Goal: Task Accomplishment & Management: Use online tool/utility

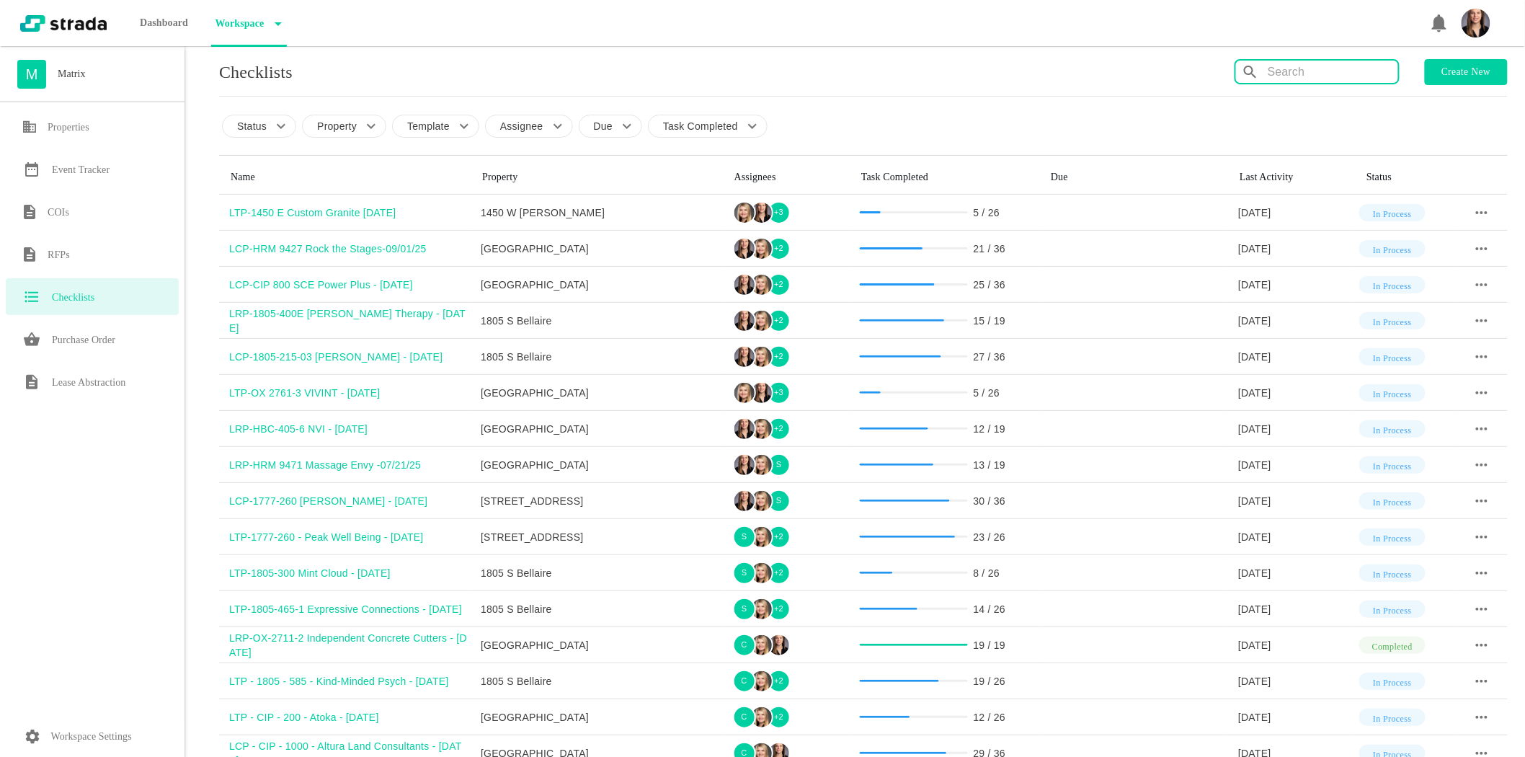
click at [1362, 62] on input "text" at bounding box center [1333, 72] width 130 height 23
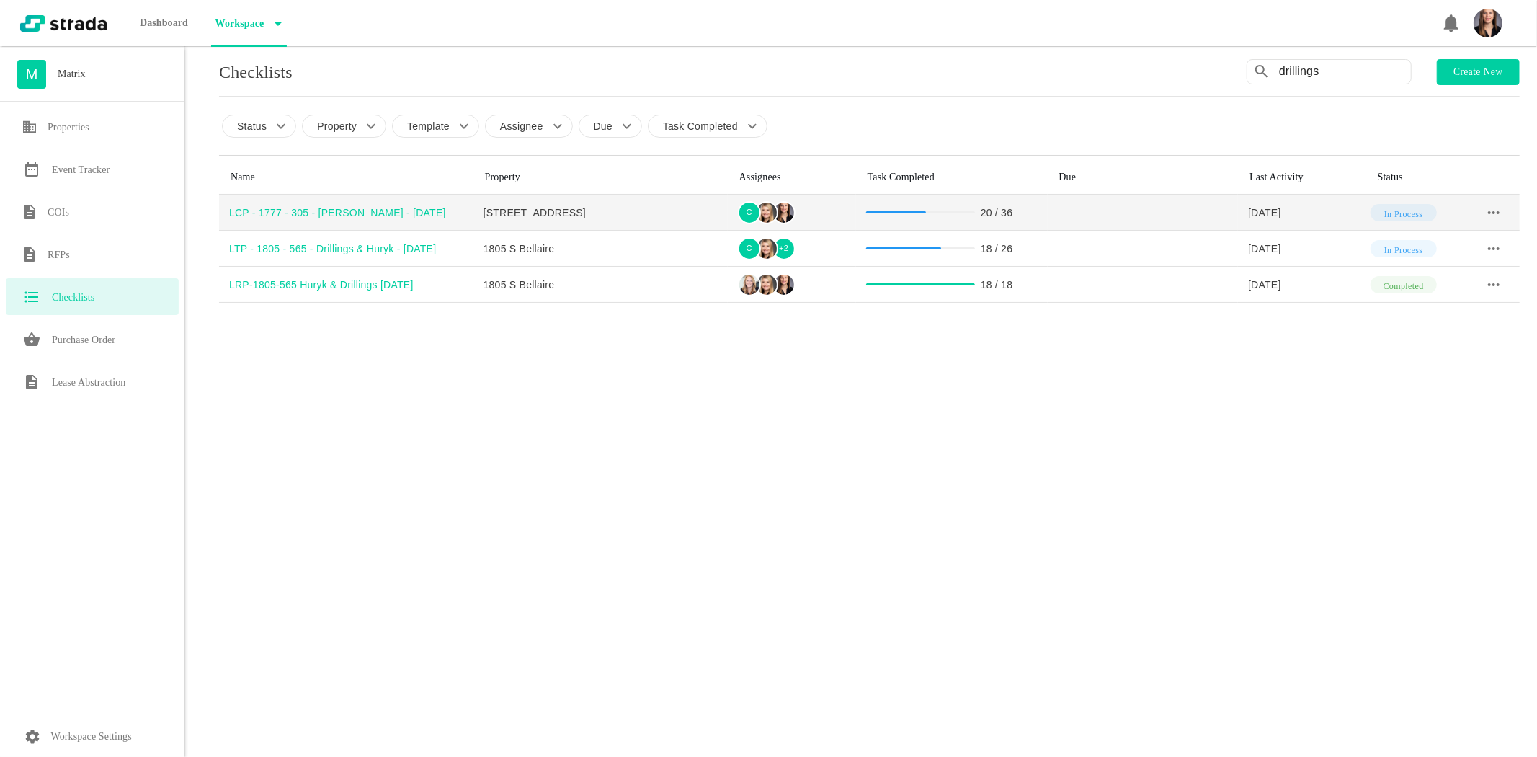
type input "drillings"
click at [324, 205] on div "LCP - 1777 - 305 - [PERSON_NAME] - [DATE]" at bounding box center [351, 212] width 244 height 14
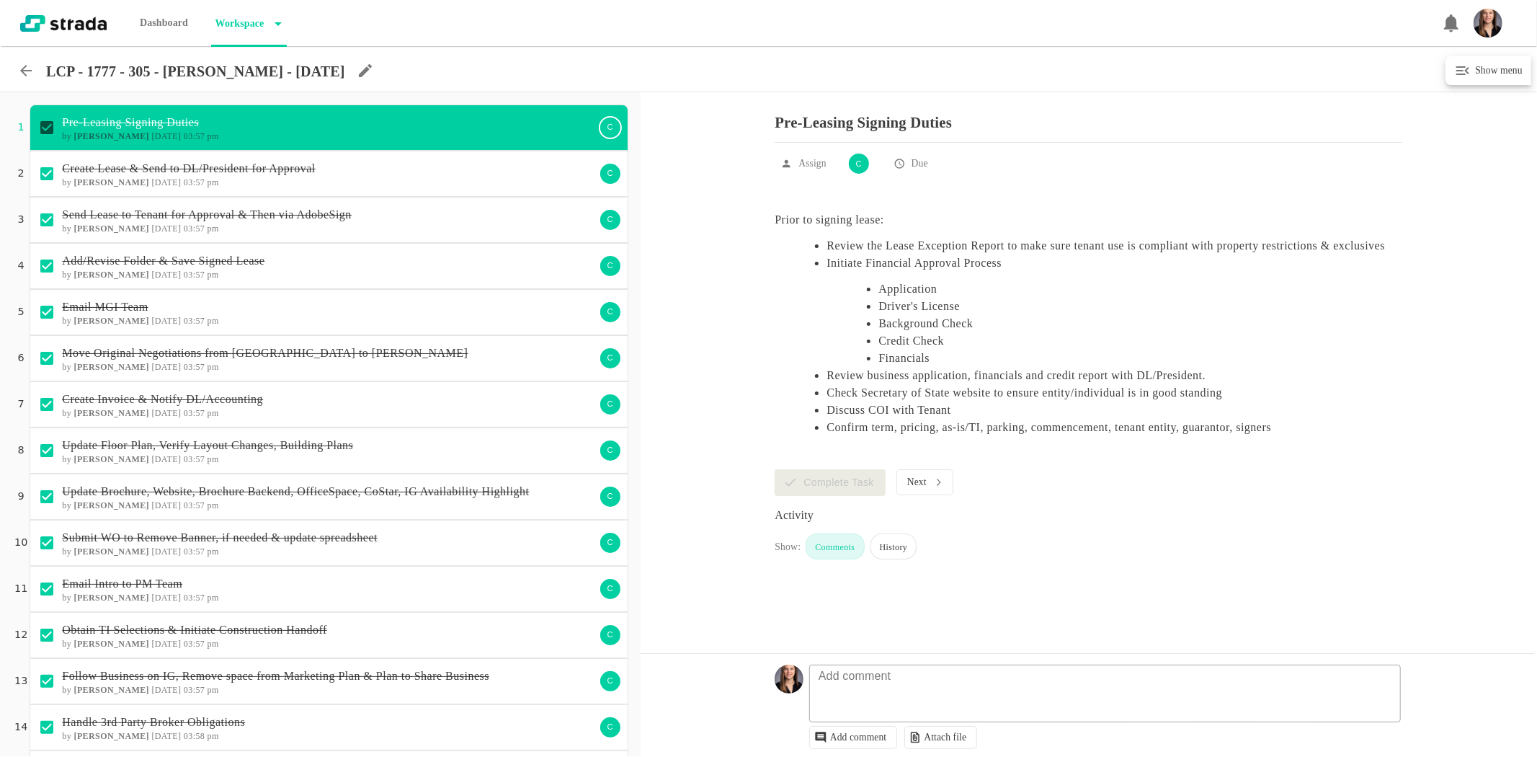
click at [30, 71] on icon at bounding box center [26, 71] width 12 height 12
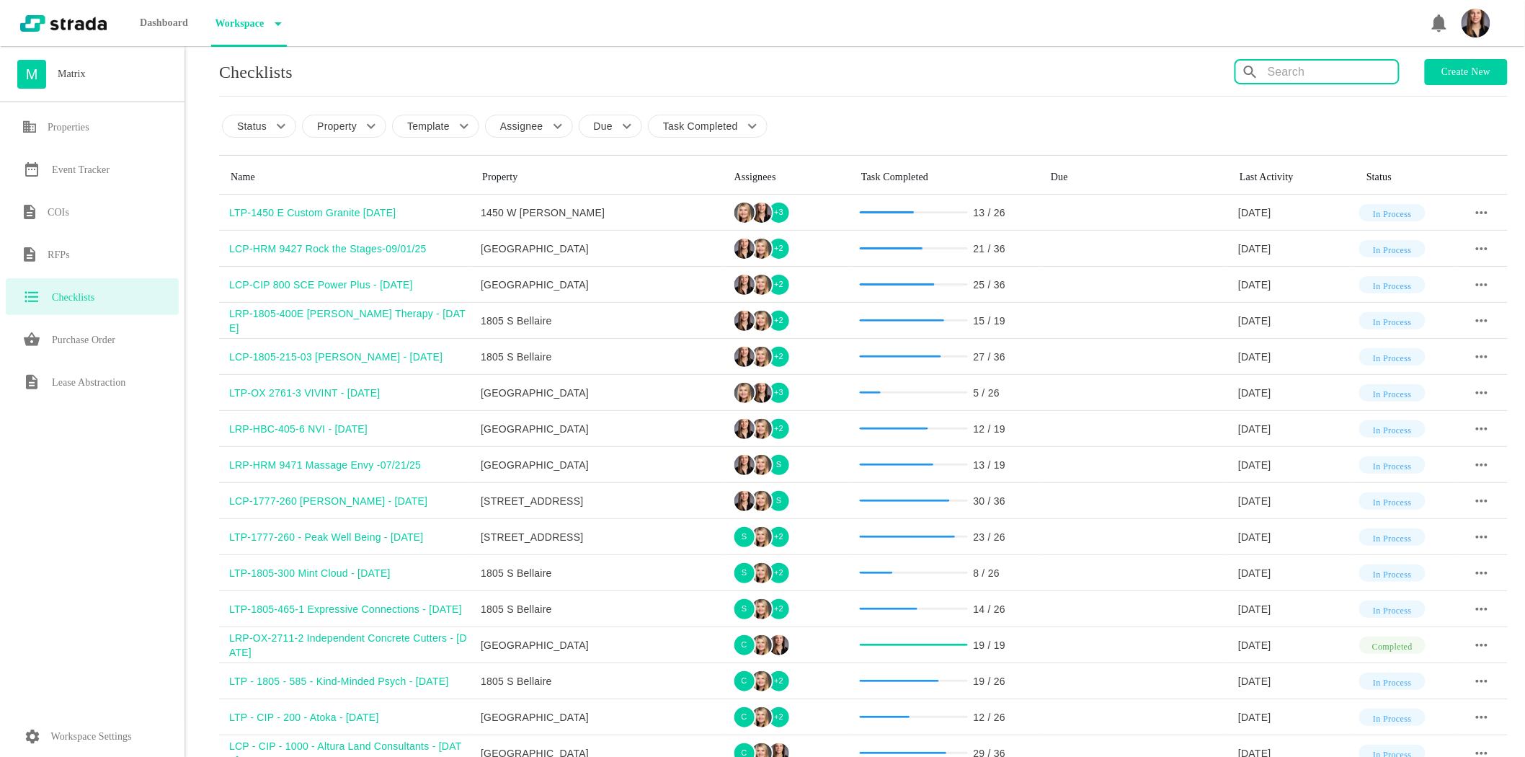
click at [1316, 80] on input "text" at bounding box center [1333, 72] width 130 height 23
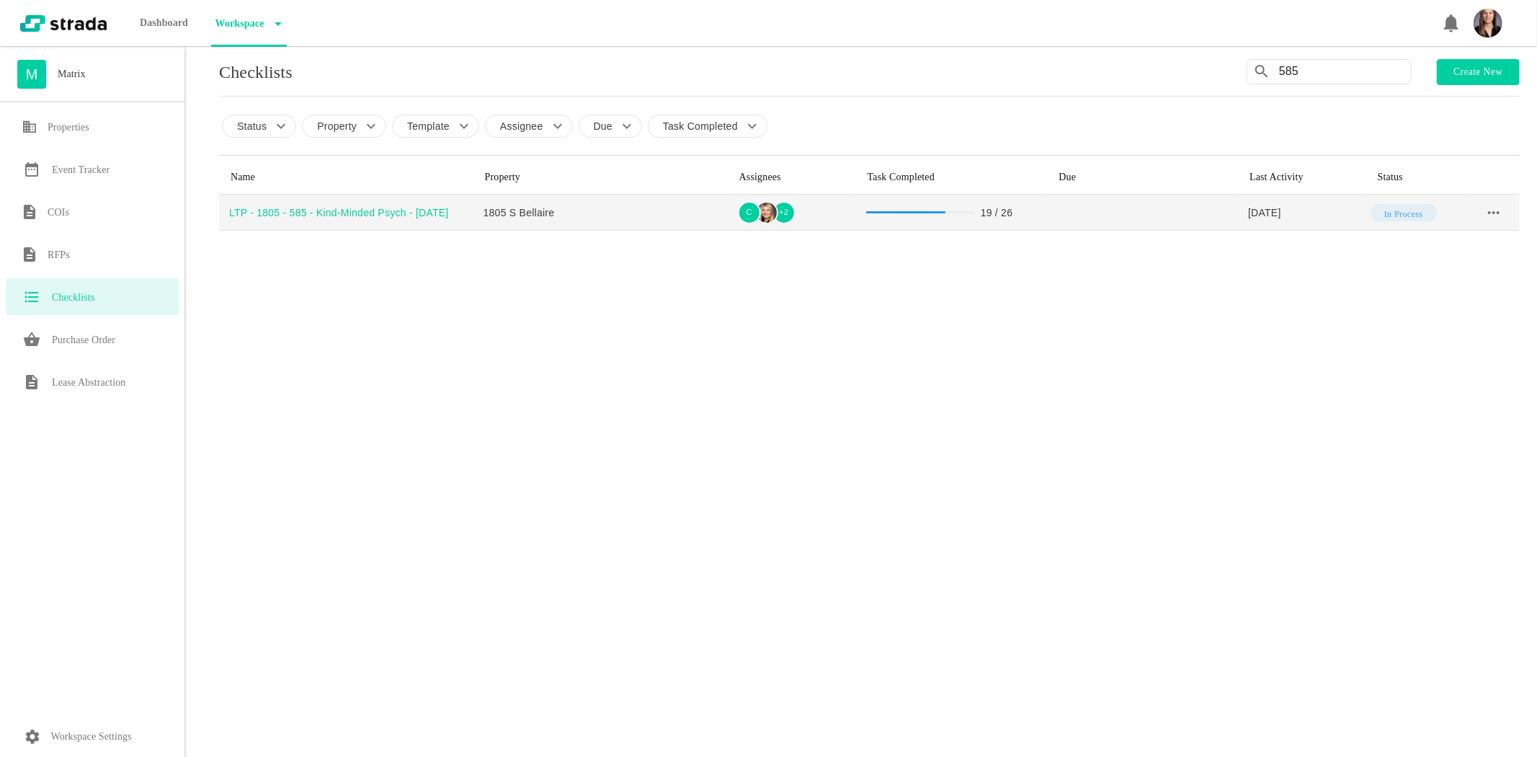
type input "585"
click at [356, 208] on div "LTP - 1805 - 585 - Kind-Minded Psych - [DATE]" at bounding box center [351, 212] width 244 height 14
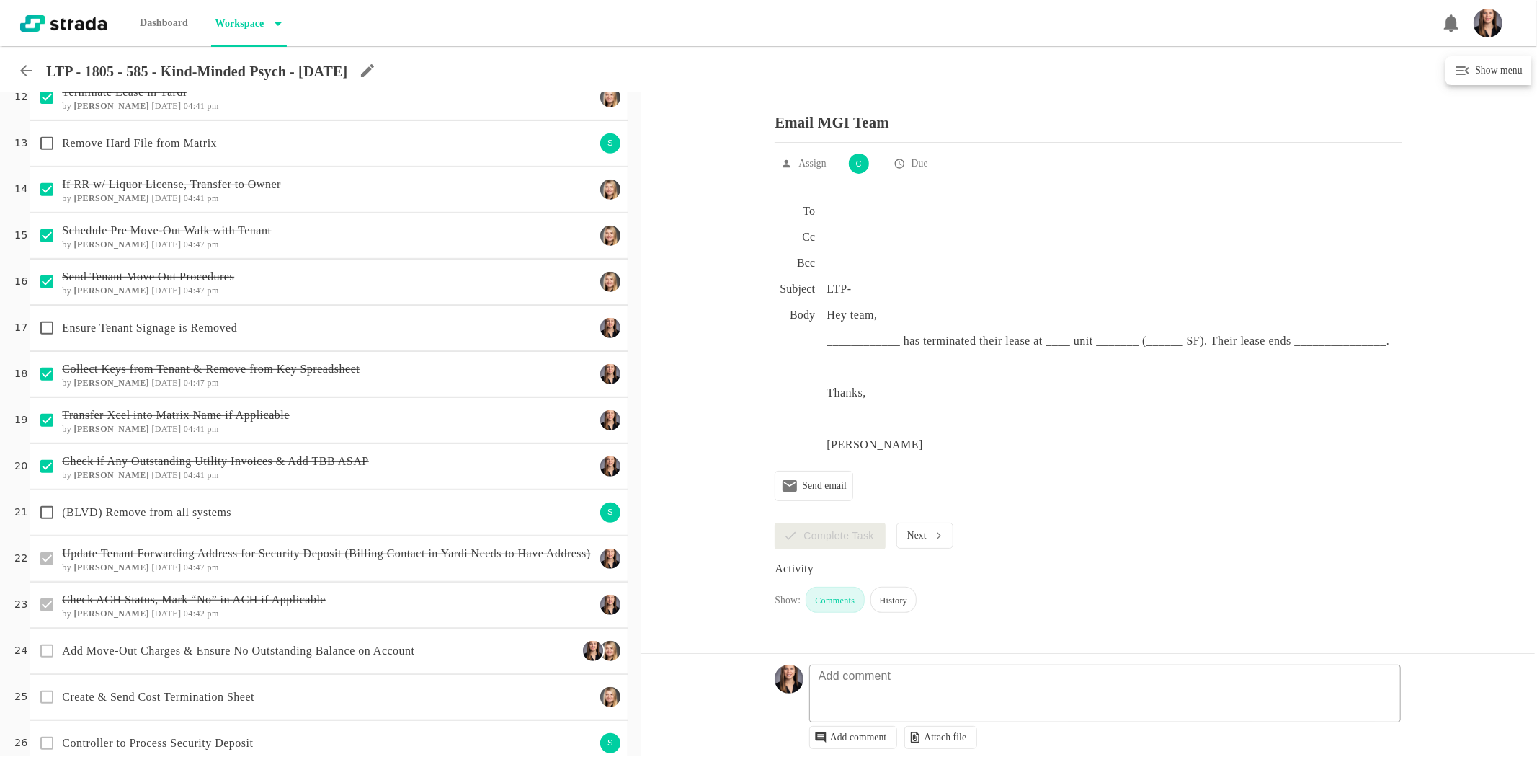
scroll to position [559, 0]
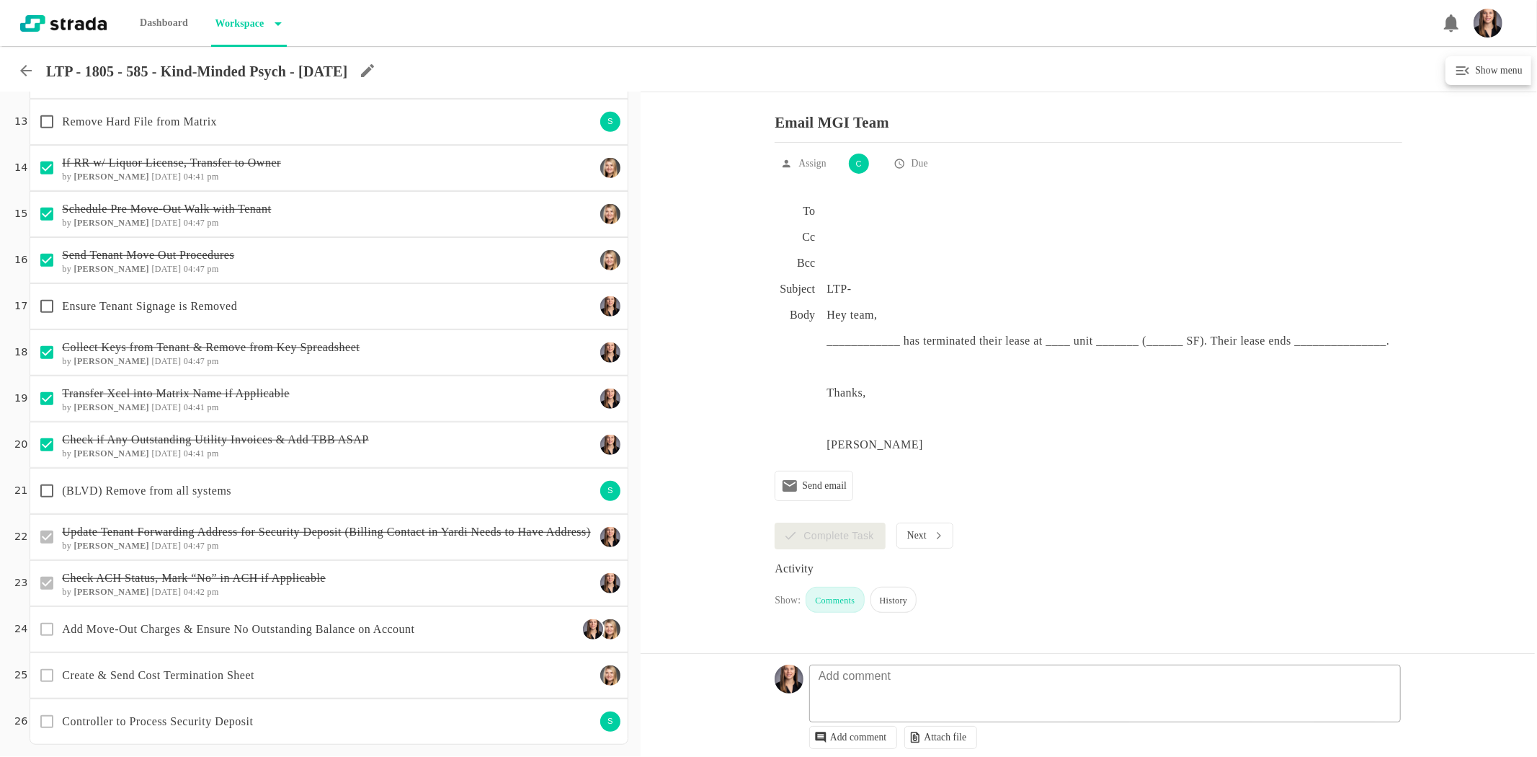
click at [495, 484] on p "(BLVD) Remove from all systems" at bounding box center [328, 490] width 533 height 17
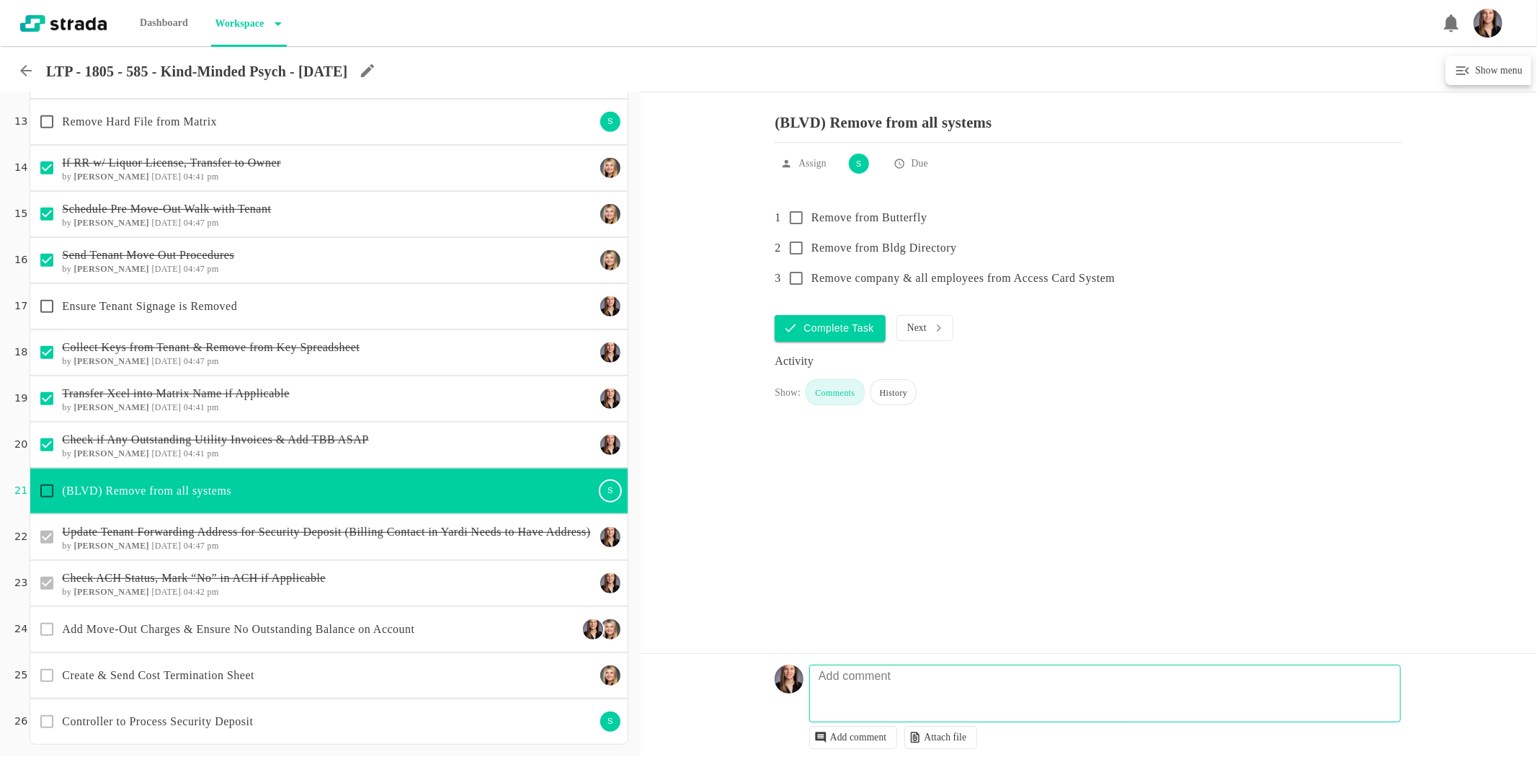
click at [895, 695] on textarea at bounding box center [1107, 701] width 590 height 42
type textarea "@ [PERSON_NAME] can you please remove the tenant from all blvd systems since th…"
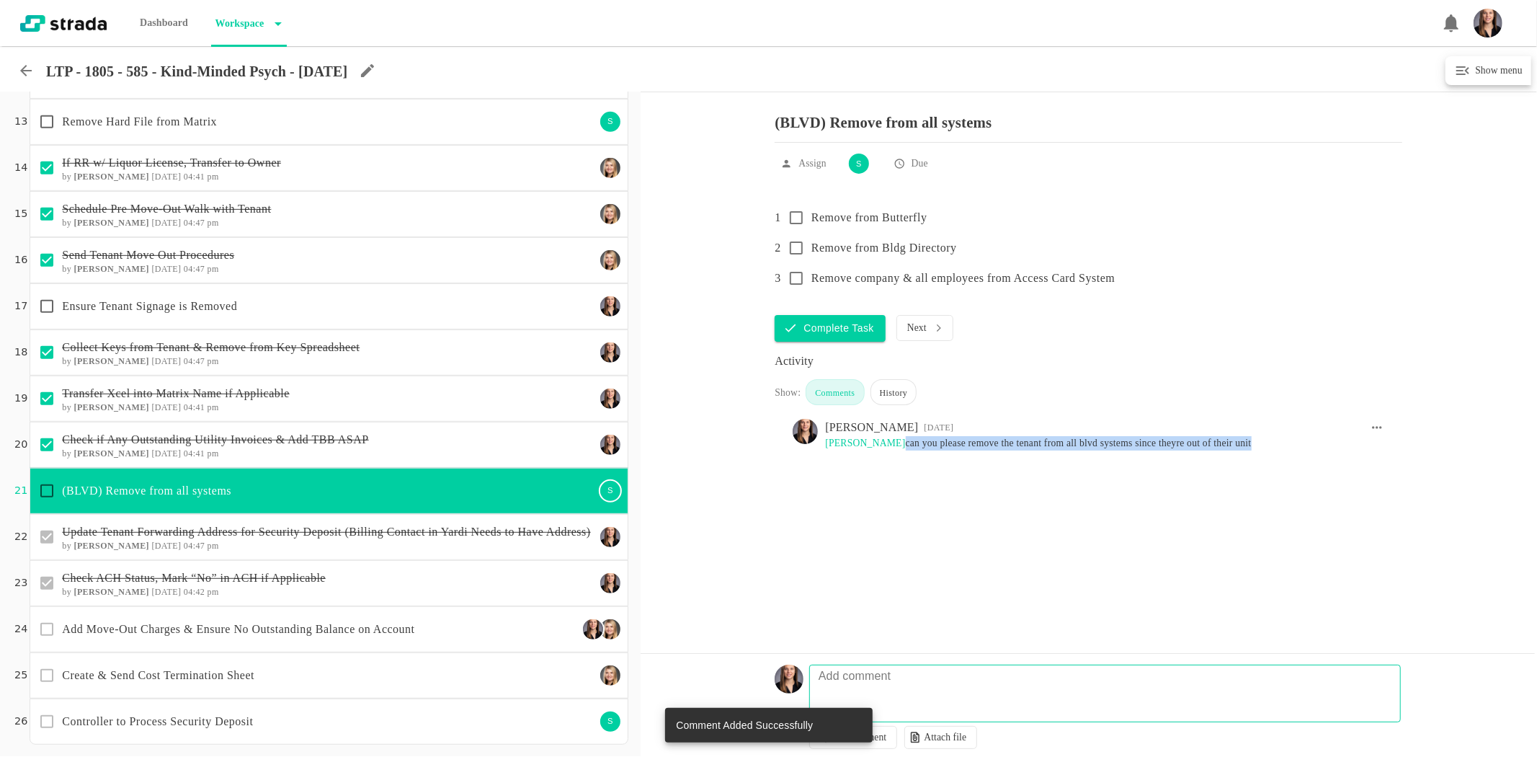
drag, startPoint x: 1279, startPoint y: 448, endPoint x: 891, endPoint y: 463, distance: 388.7
click at [891, 462] on div "[PERSON_NAME] [DATE] [PERSON_NAME] can you please remove the tenant from all bl…" at bounding box center [1104, 440] width 559 height 43
copy pre "can you please remove the tenant from all blvd systems since theyre out of thei…"
click at [18, 74] on icon at bounding box center [25, 70] width 17 height 17
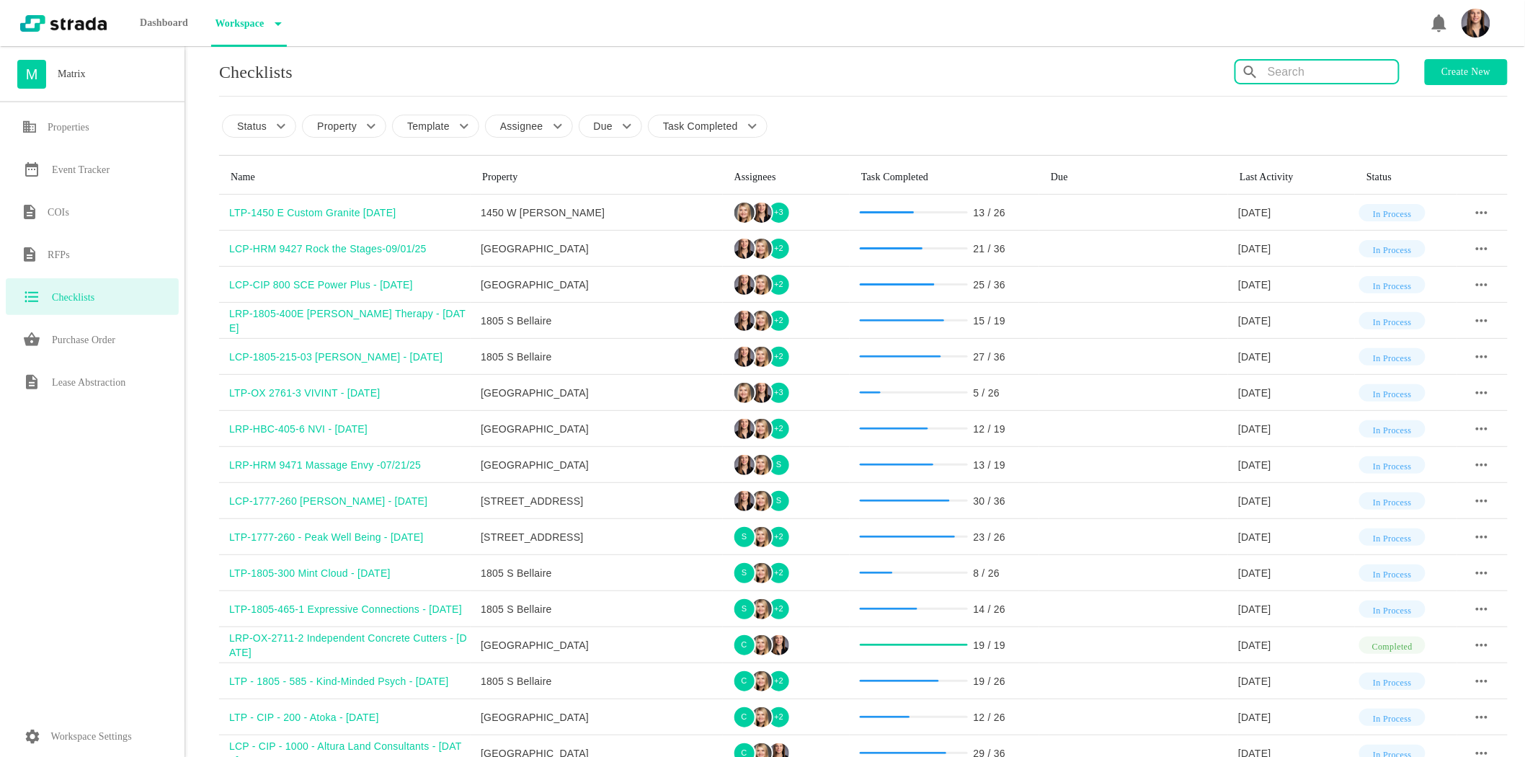
click at [1276, 63] on input "text" at bounding box center [1333, 72] width 130 height 23
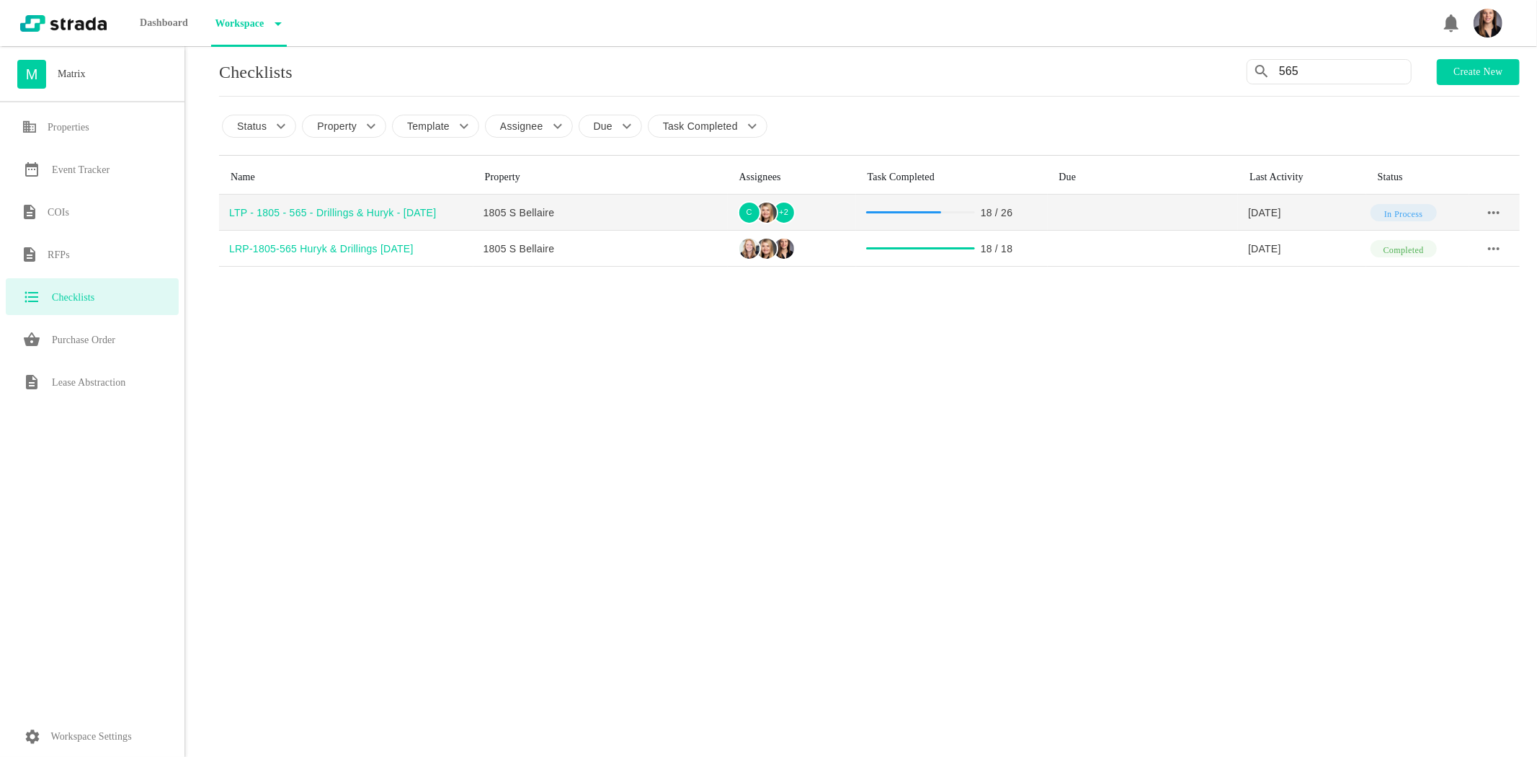
type input "565"
click at [344, 210] on div "LTP - 1805 - 565 - Drillings & Huryk - [DATE]" at bounding box center [351, 212] width 244 height 14
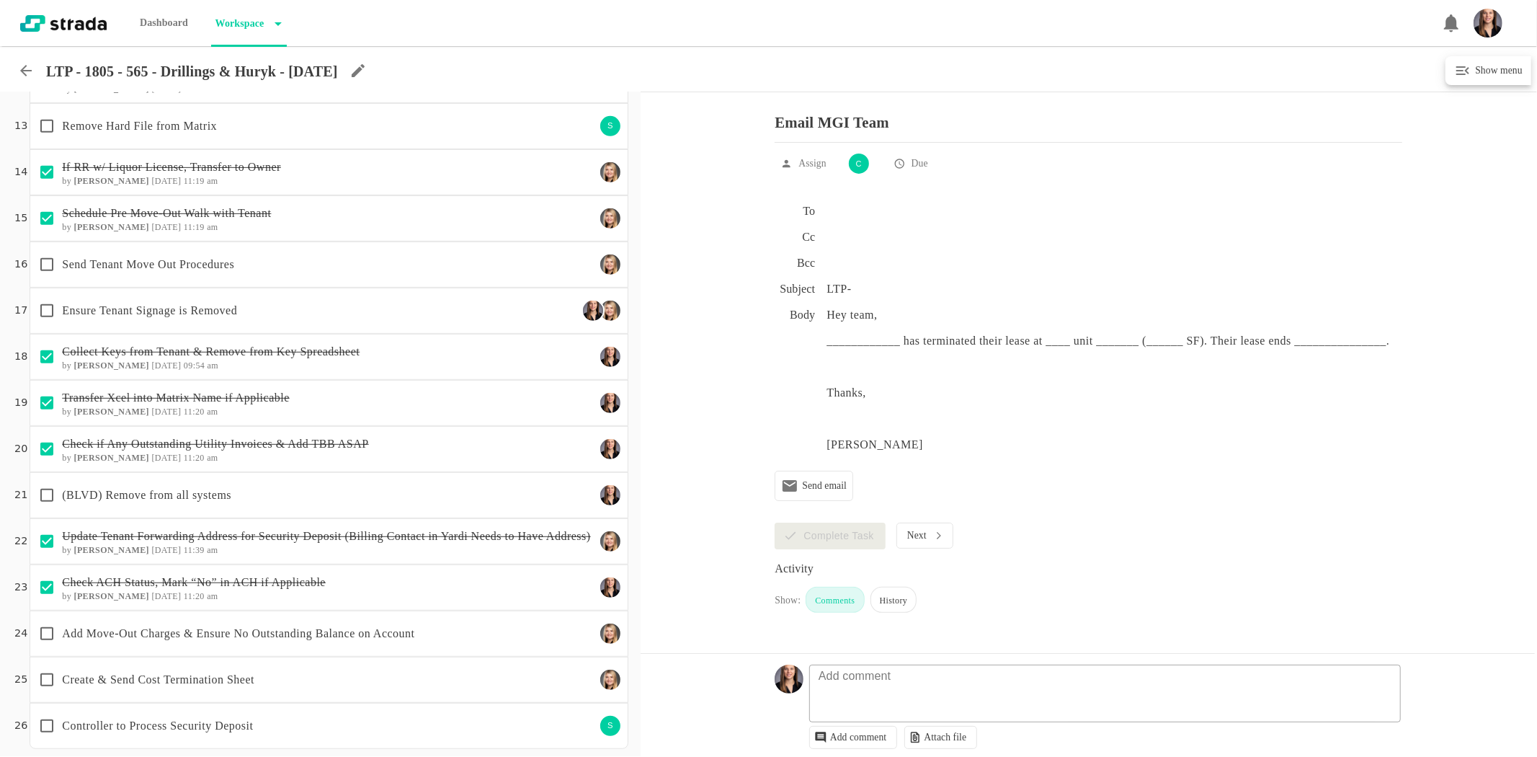
scroll to position [559, 0]
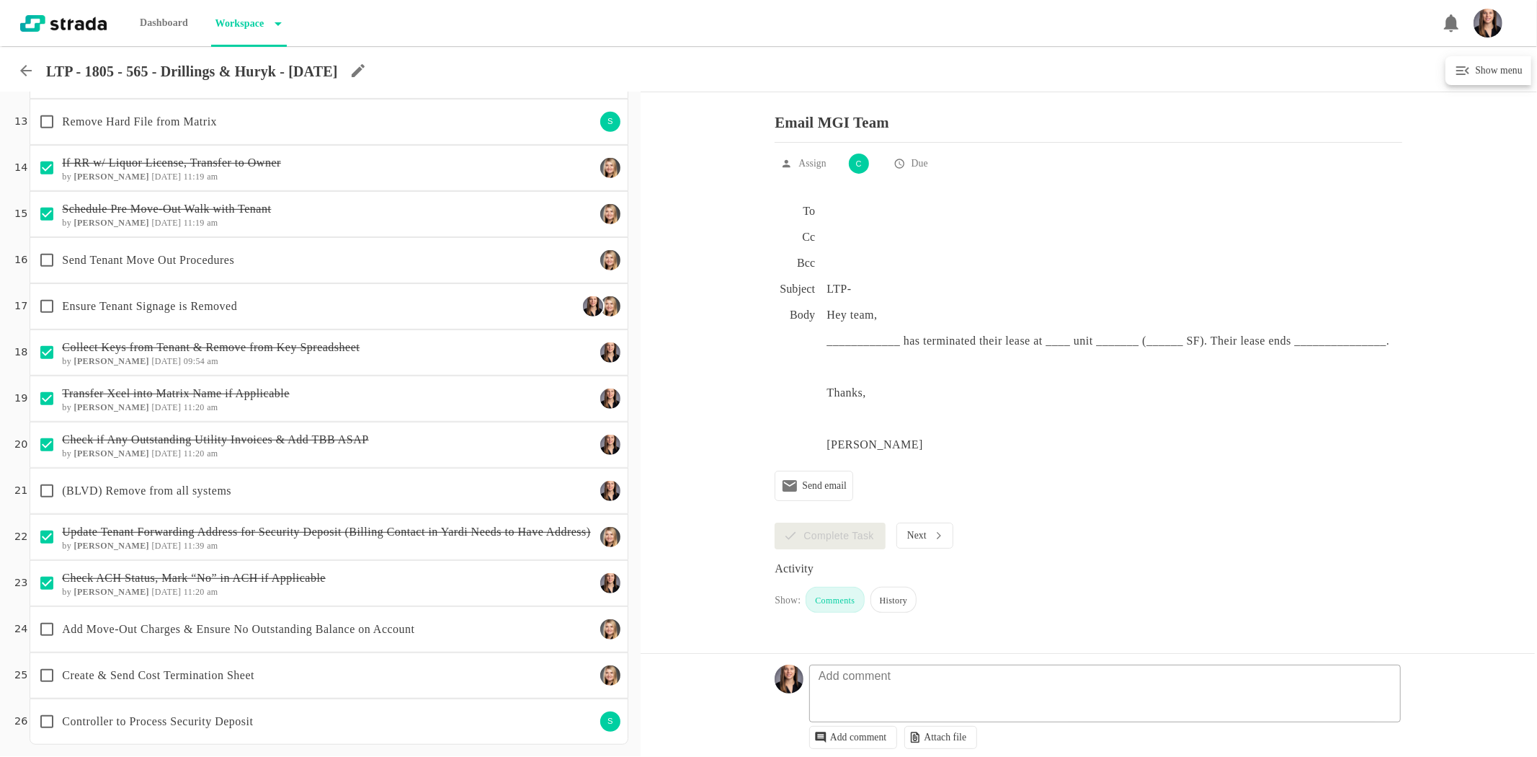
click at [304, 494] on p "(BLVD) Remove from all systems" at bounding box center [328, 490] width 533 height 17
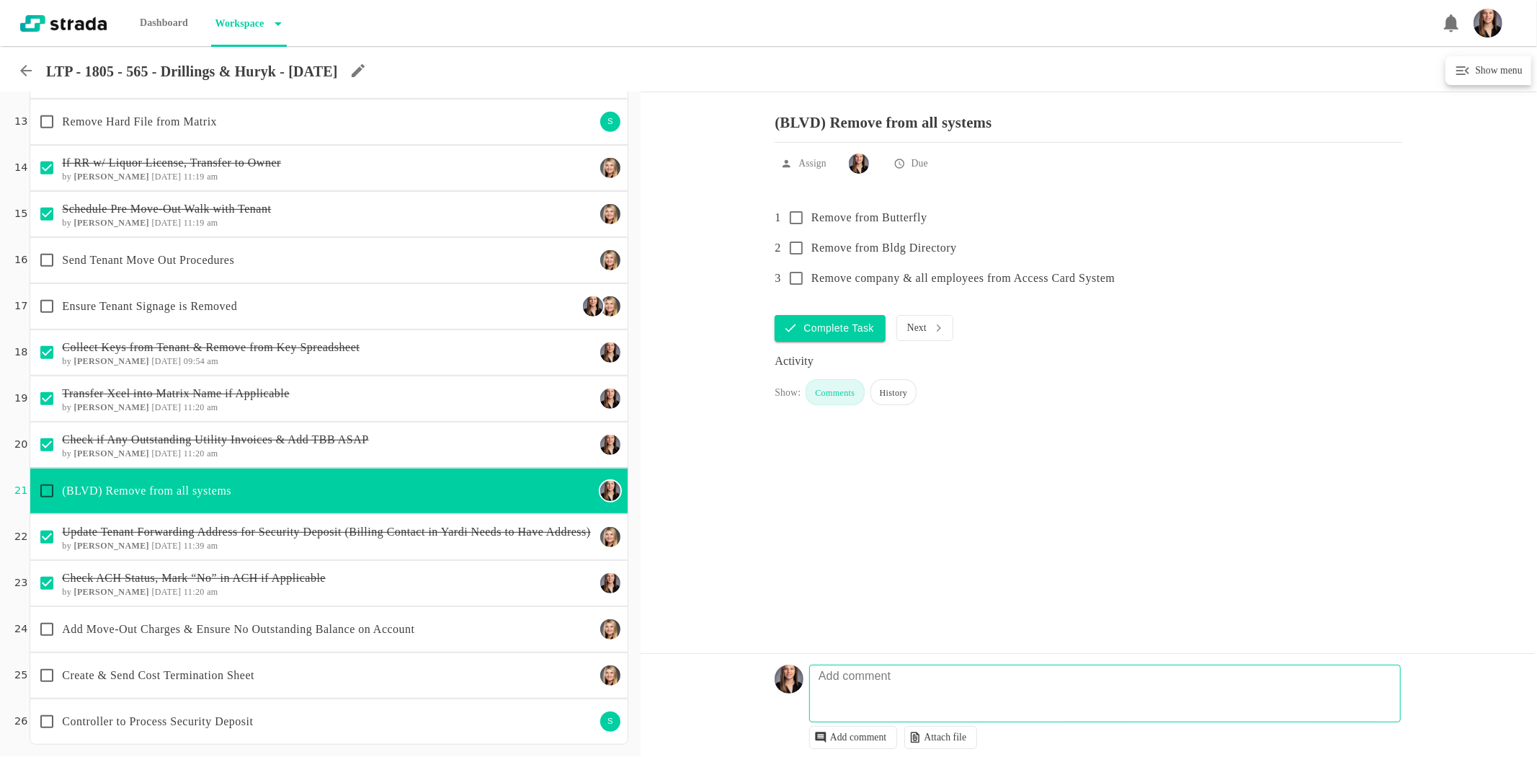
click at [1015, 678] on fieldset "Add comment" at bounding box center [1105, 693] width 592 height 58
click at [997, 700] on textarea at bounding box center [1107, 701] width 590 height 42
paste textarea "can you please remove the tenant from all blvd systems since theyre out of thei…"
drag, startPoint x: 1033, startPoint y: 704, endPoint x: 1222, endPoint y: 693, distance: 189.8
click at [1222, 693] on textarea "@ [PERSON_NAME] - same thing here, can you please remove the tenant from all bl…" at bounding box center [1107, 701] width 590 height 42
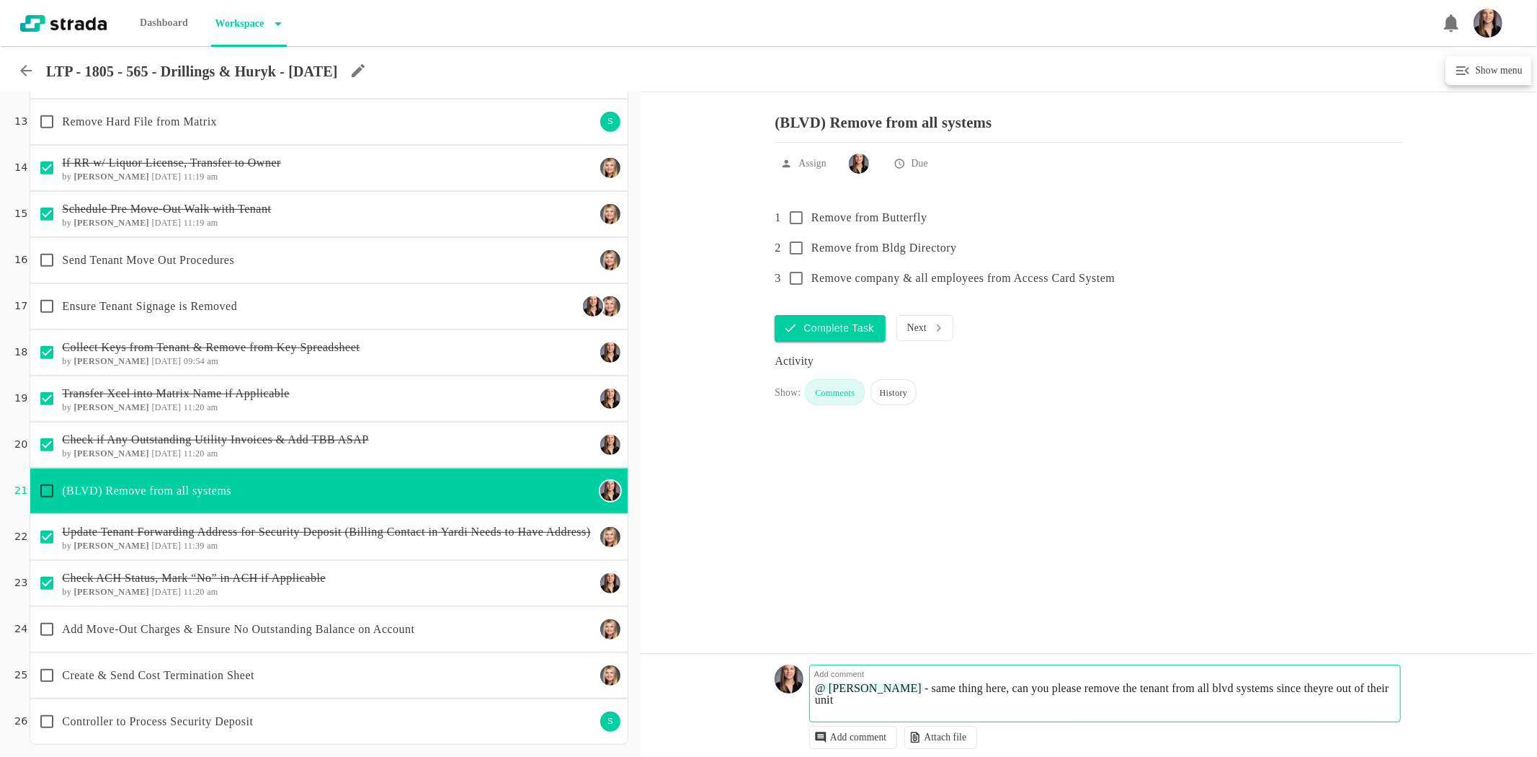
click at [1223, 704] on textarea "@ [PERSON_NAME] - same thing here, can you please remove the tenant from all bl…" at bounding box center [1107, 701] width 590 height 42
drag, startPoint x: 1211, startPoint y: 699, endPoint x: 1211, endPoint y: 689, distance: 10.1
click at [1211, 689] on textarea "@ [PERSON_NAME] - same thing here, can you please remove the tenant from all bl…" at bounding box center [1107, 701] width 590 height 42
type textarea "@ [PERSON_NAME] - same thing here, can you please remove the tenant from the"
drag, startPoint x: 1255, startPoint y: 685, endPoint x: 657, endPoint y: 645, distance: 598.8
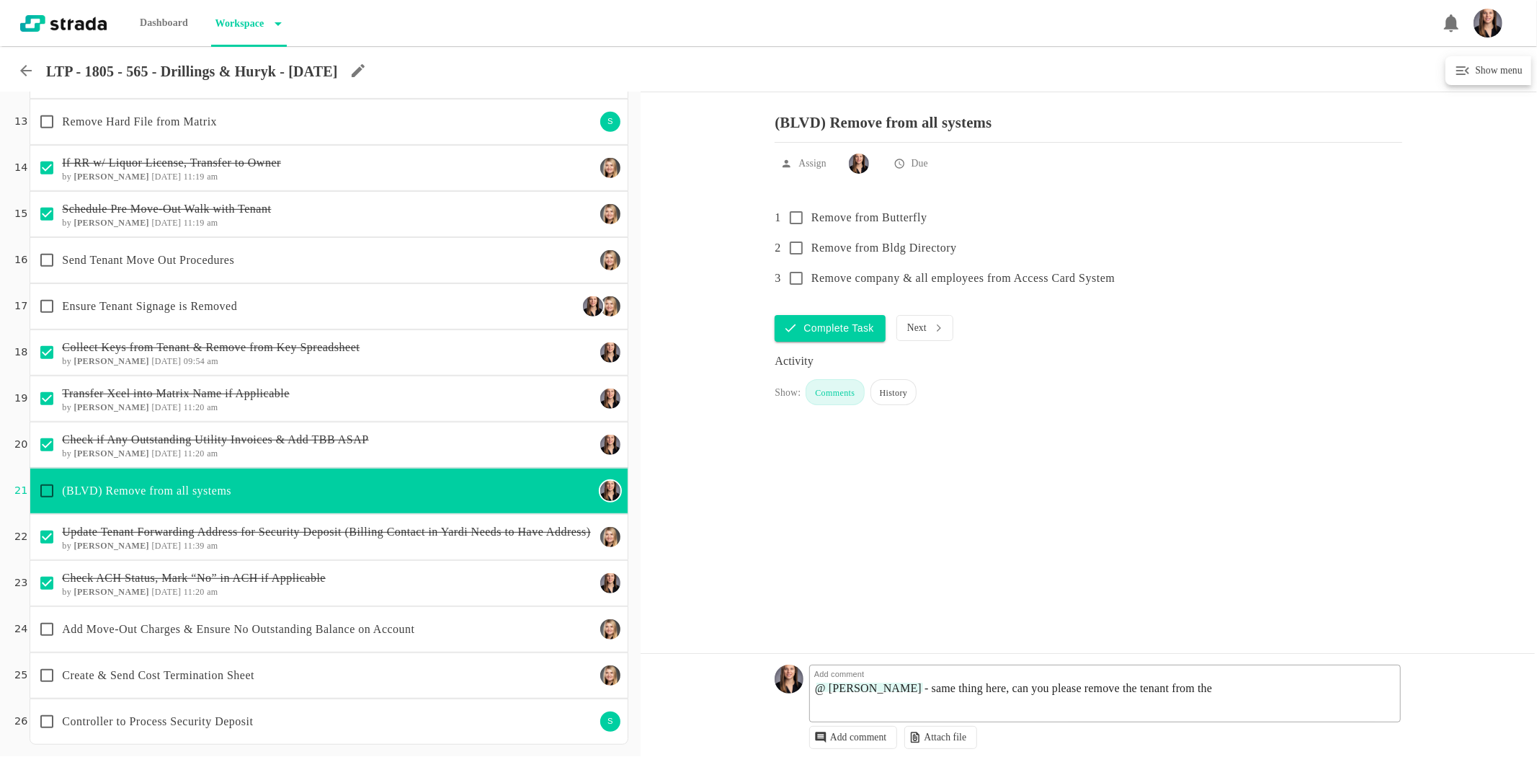
click at [659, 647] on div "(BLVD) Remove from all systems Assign Due 1 Remove from Butterfly 2 Remove from…" at bounding box center [1089, 424] width 896 height 664
click at [250, 597] on div "Check ACH Status, Mark “No” in ACH if Applicable by [PERSON_NAME] [DATE] 11:20 …" at bounding box center [329, 583] width 598 height 46
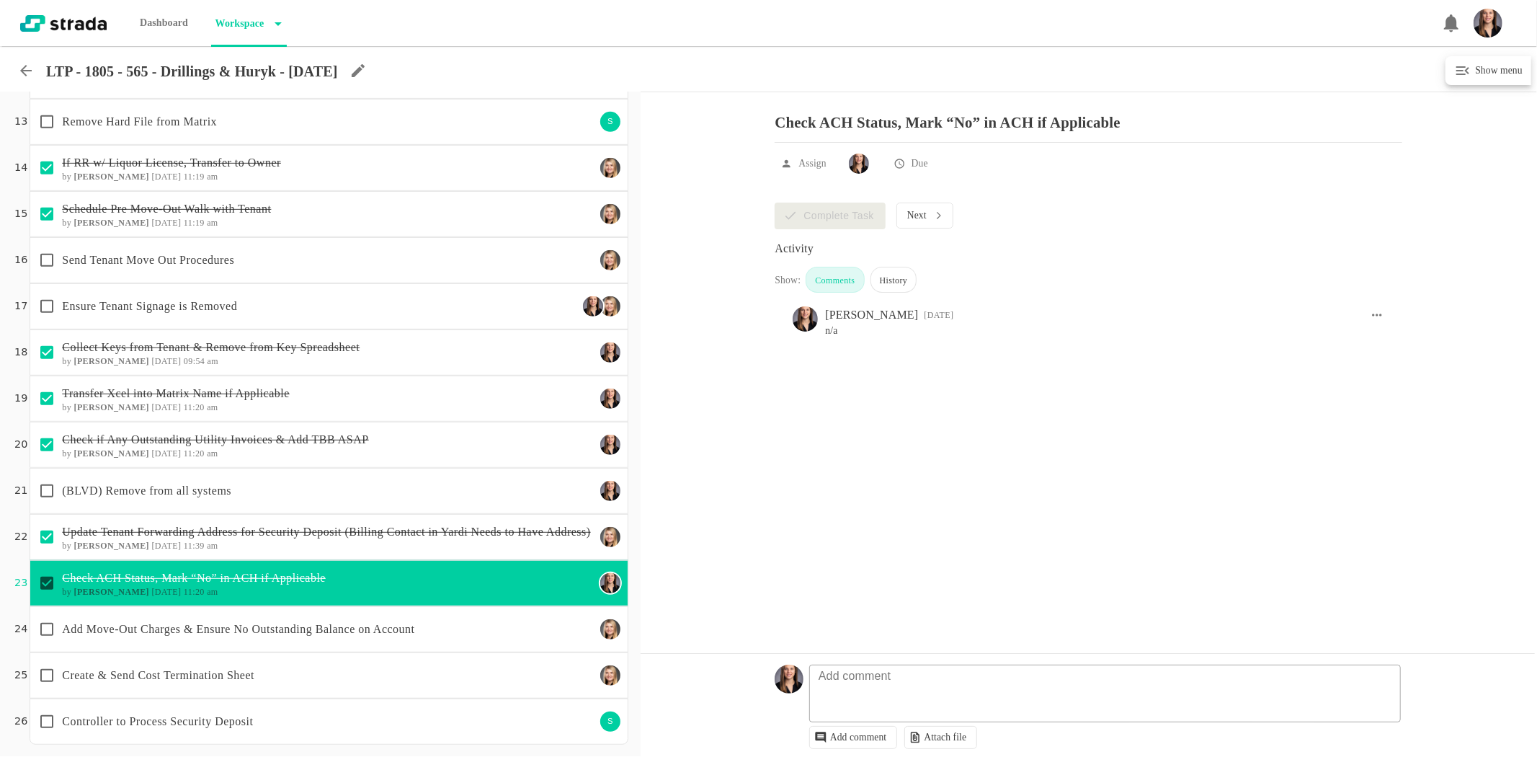
click at [171, 303] on p "Ensure Tenant Signage is Removed" at bounding box center [319, 306] width 515 height 17
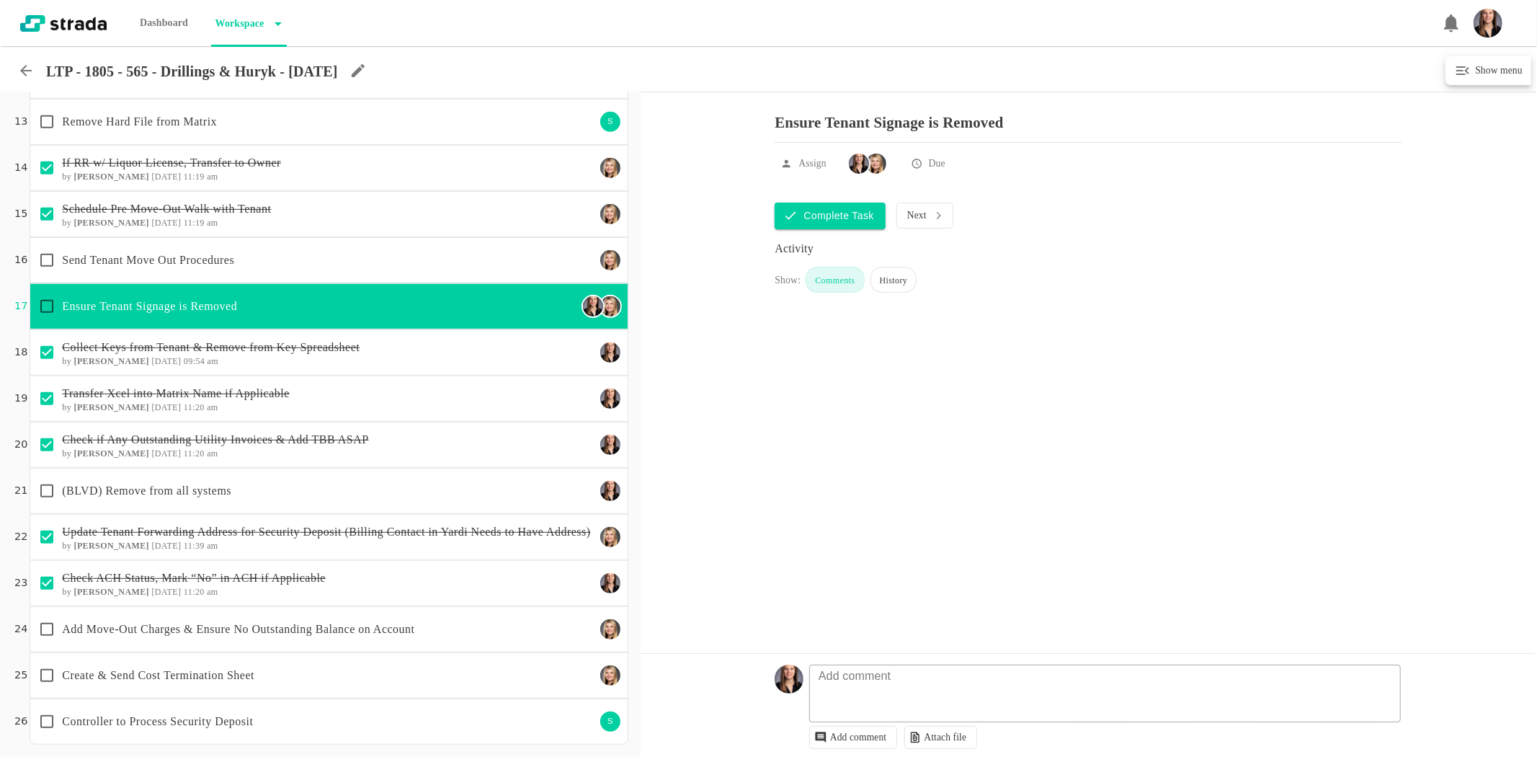
click at [45, 310] on input "checkbox" at bounding box center [47, 306] width 30 height 30
click at [121, 255] on p "Send Tenant Move Out Procedures" at bounding box center [328, 259] width 533 height 17
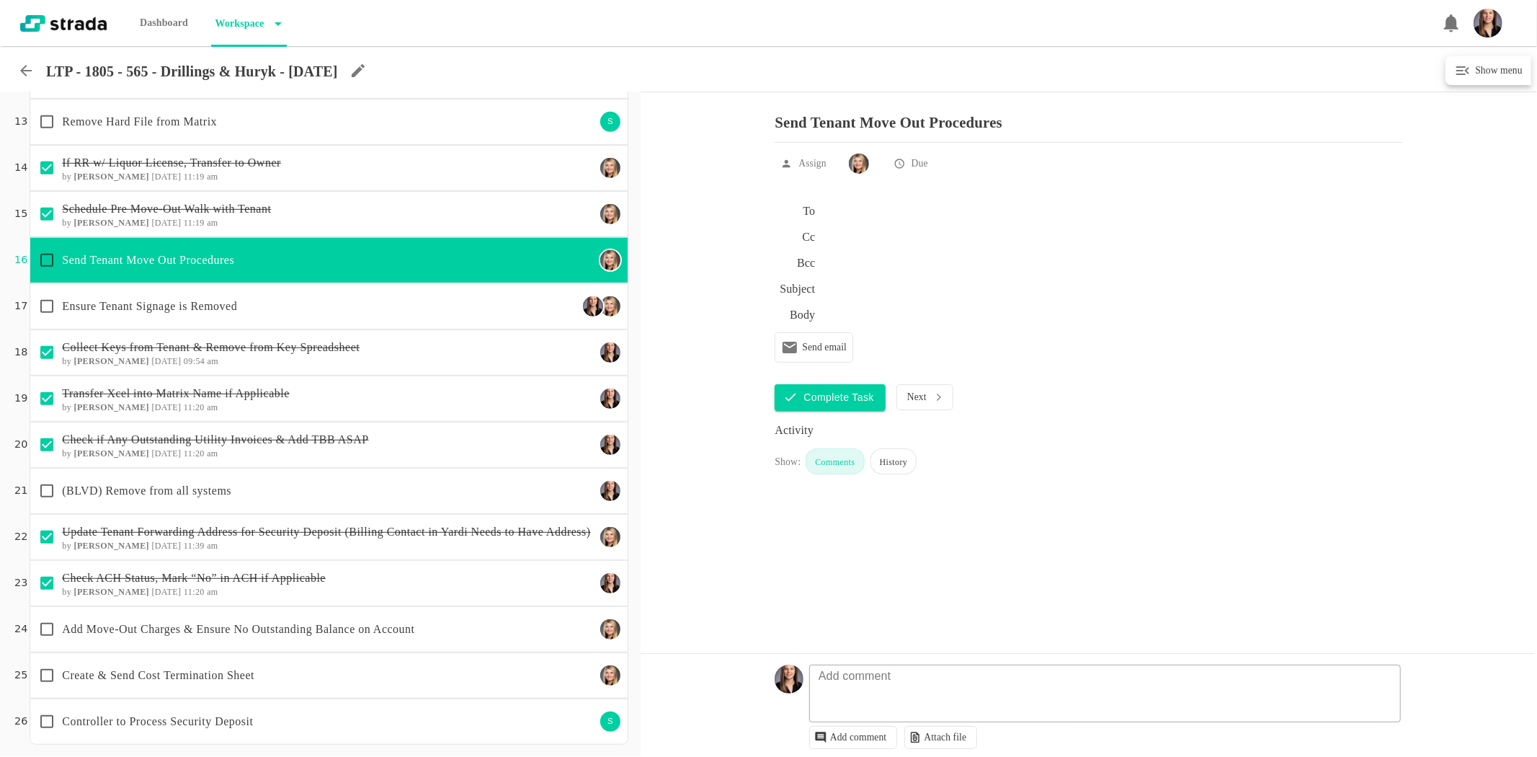
checkbox input "true"
click at [133, 296] on p "Ensure Tenant Signage is Removed" at bounding box center [319, 301] width 515 height 17
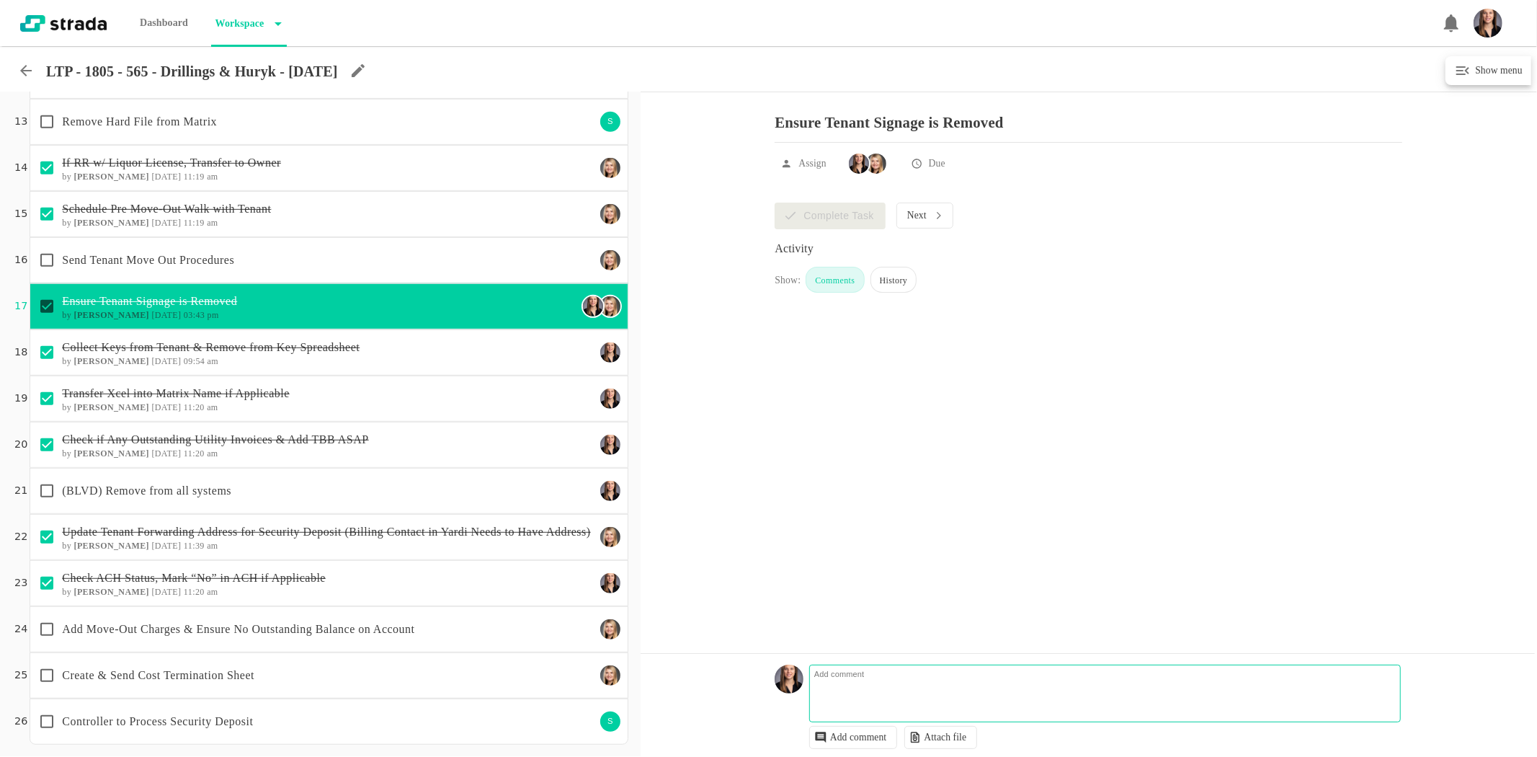
drag, startPoint x: 914, startPoint y: 693, endPoint x: 924, endPoint y: 693, distance: 10.1
click at [921, 693] on textarea at bounding box center [1107, 701] width 590 height 42
type textarea "trying to move sign to 1777-305 drillings new unit"
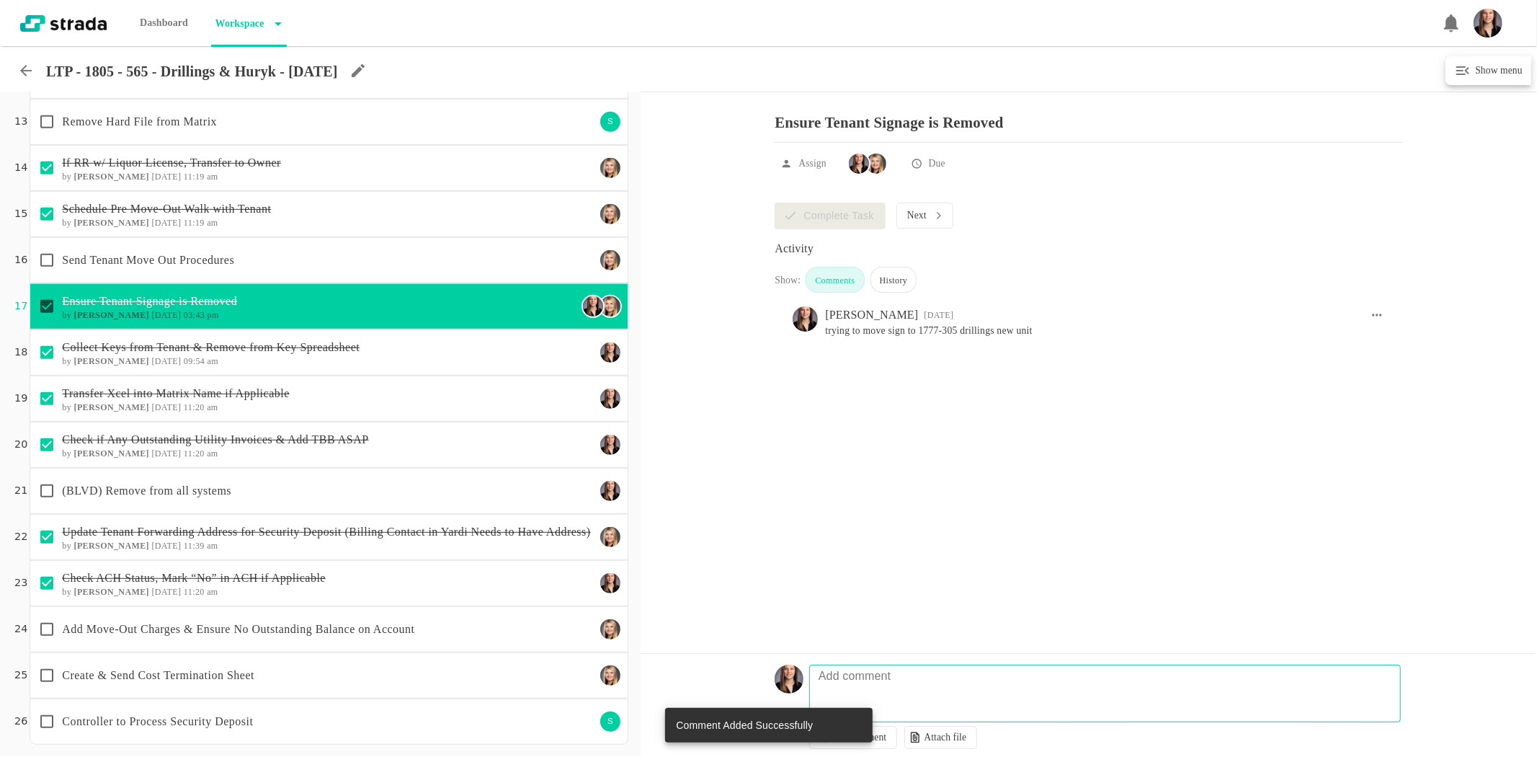
click at [257, 251] on p "Send Tenant Move Out Procedures" at bounding box center [328, 259] width 533 height 17
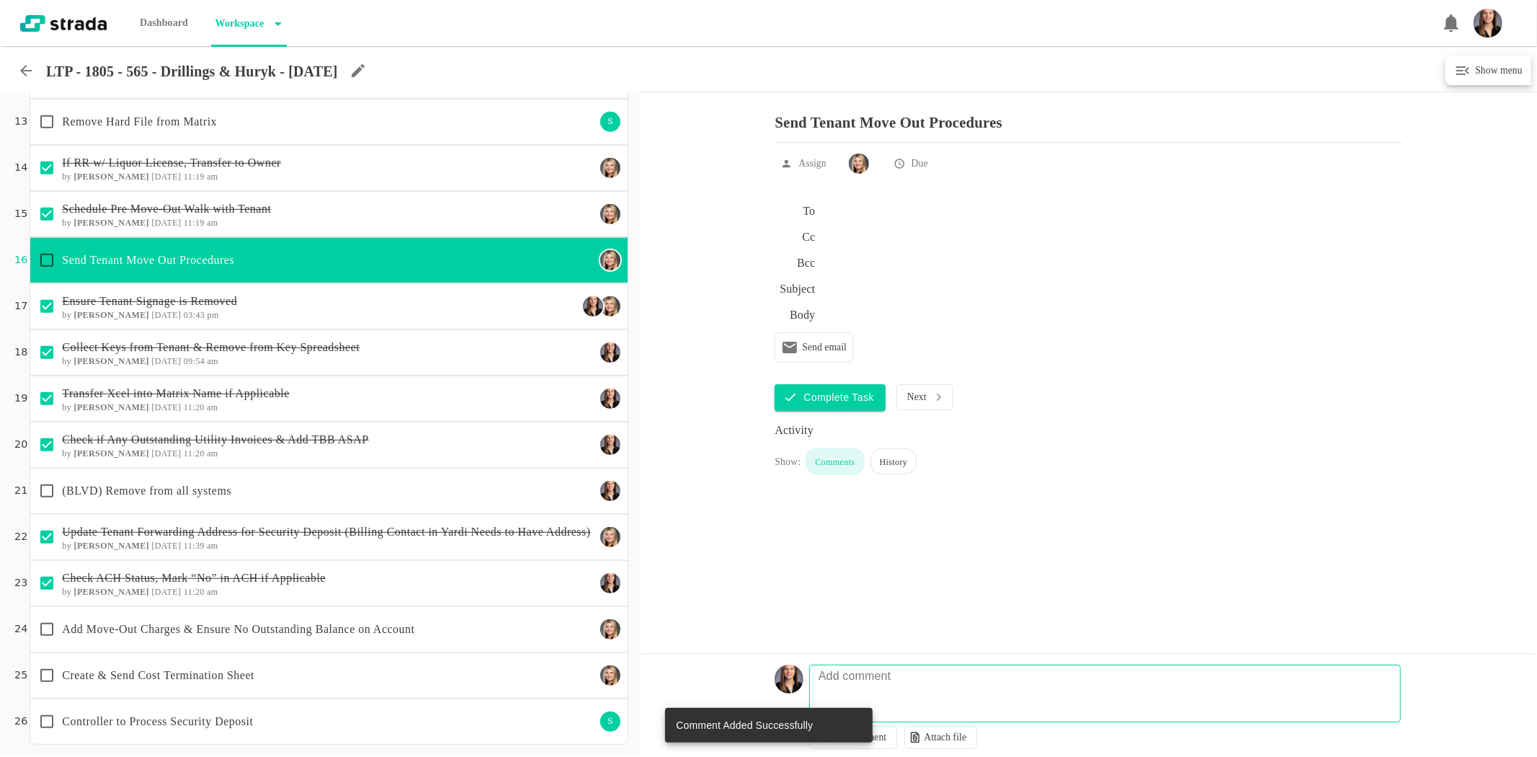
click at [45, 251] on input "checkbox" at bounding box center [47, 260] width 30 height 30
checkbox input "true"
click at [180, 130] on p "Remove Hard File from Matrix" at bounding box center [328, 121] width 533 height 17
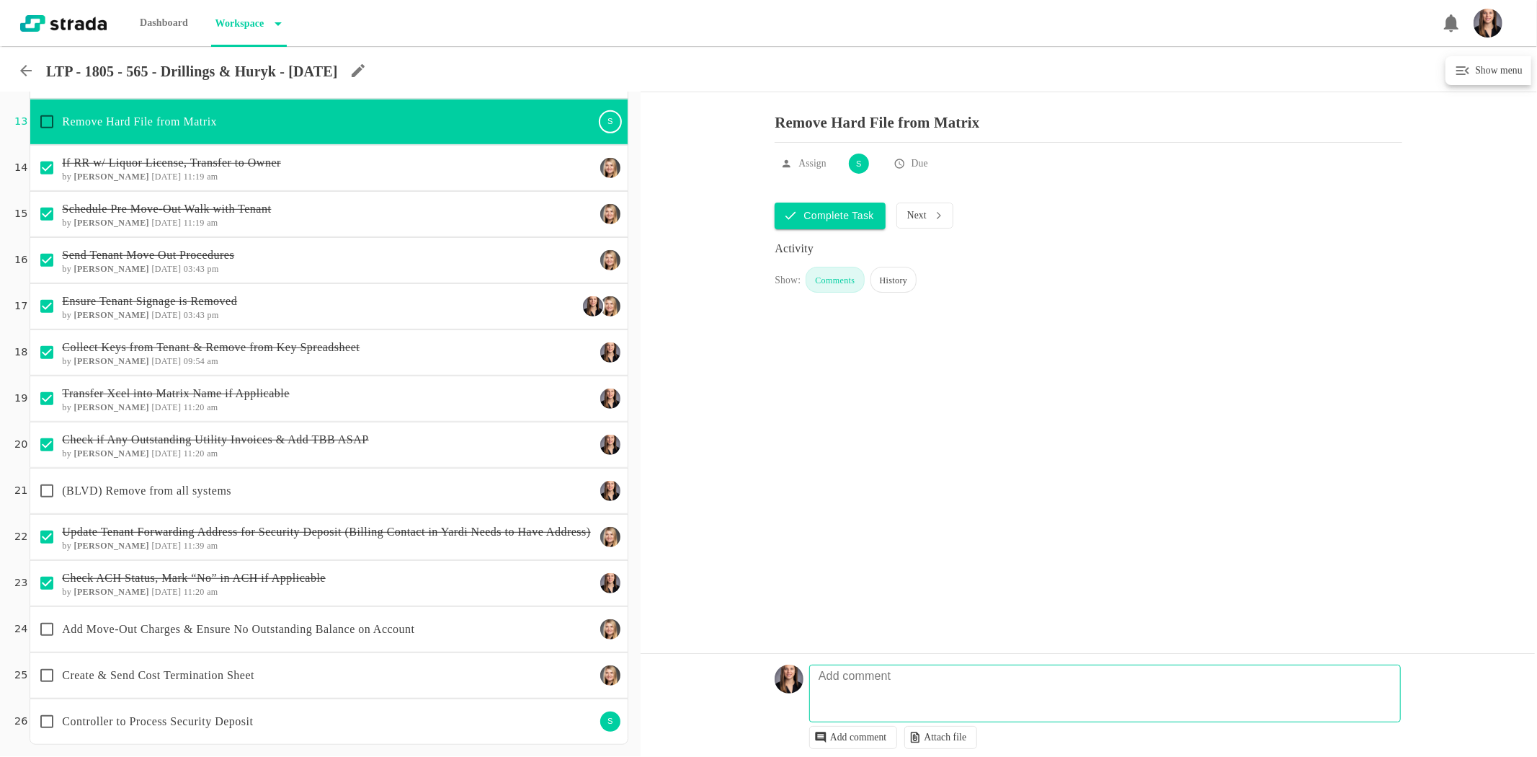
drag, startPoint x: 461, startPoint y: 312, endPoint x: 698, endPoint y: 291, distance: 237.3
click at [461, 312] on h6 "by [PERSON_NAME] [DATE] 03:43 pm" at bounding box center [319, 315] width 515 height 10
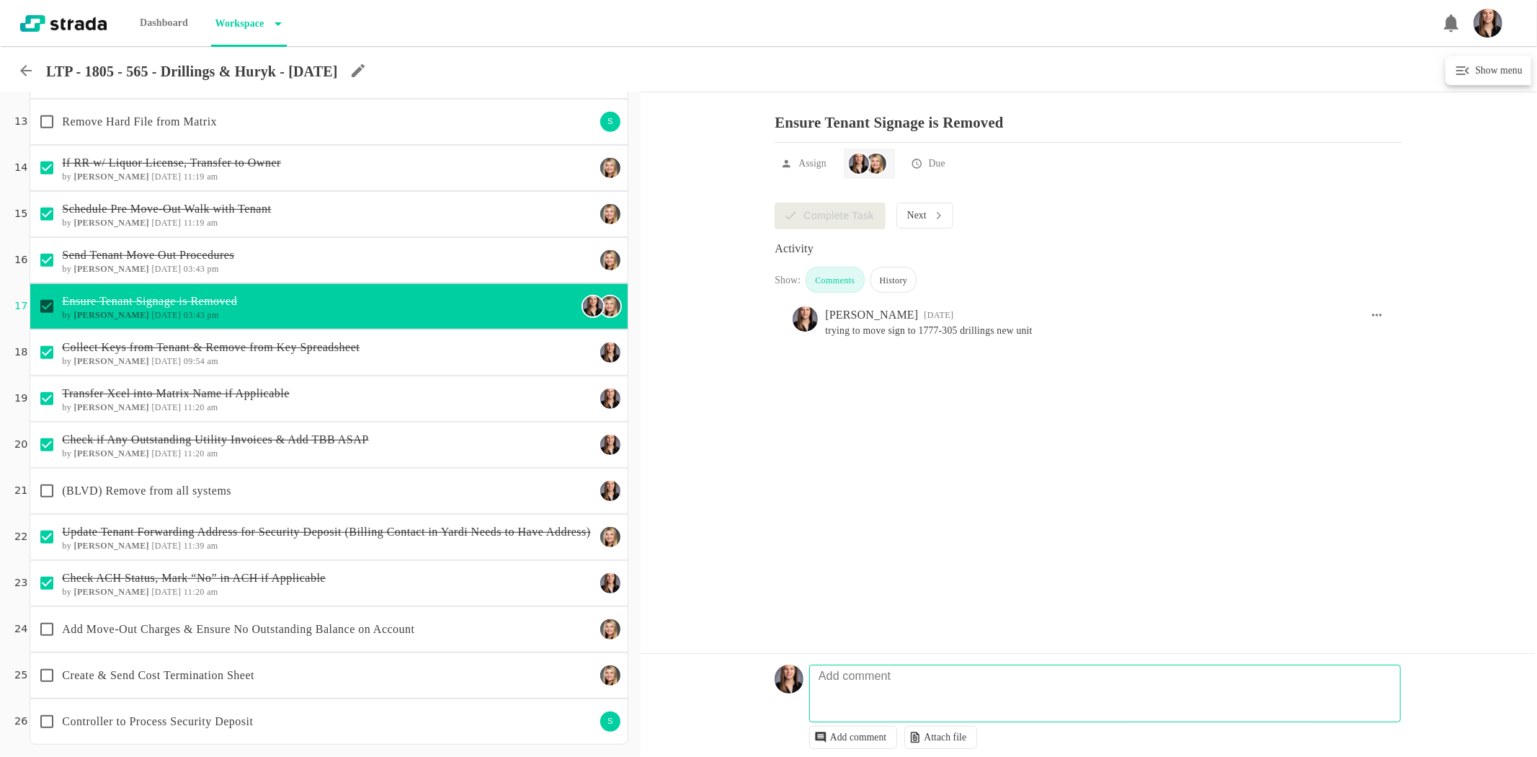
click at [887, 169] on div at bounding box center [867, 163] width 40 height 23
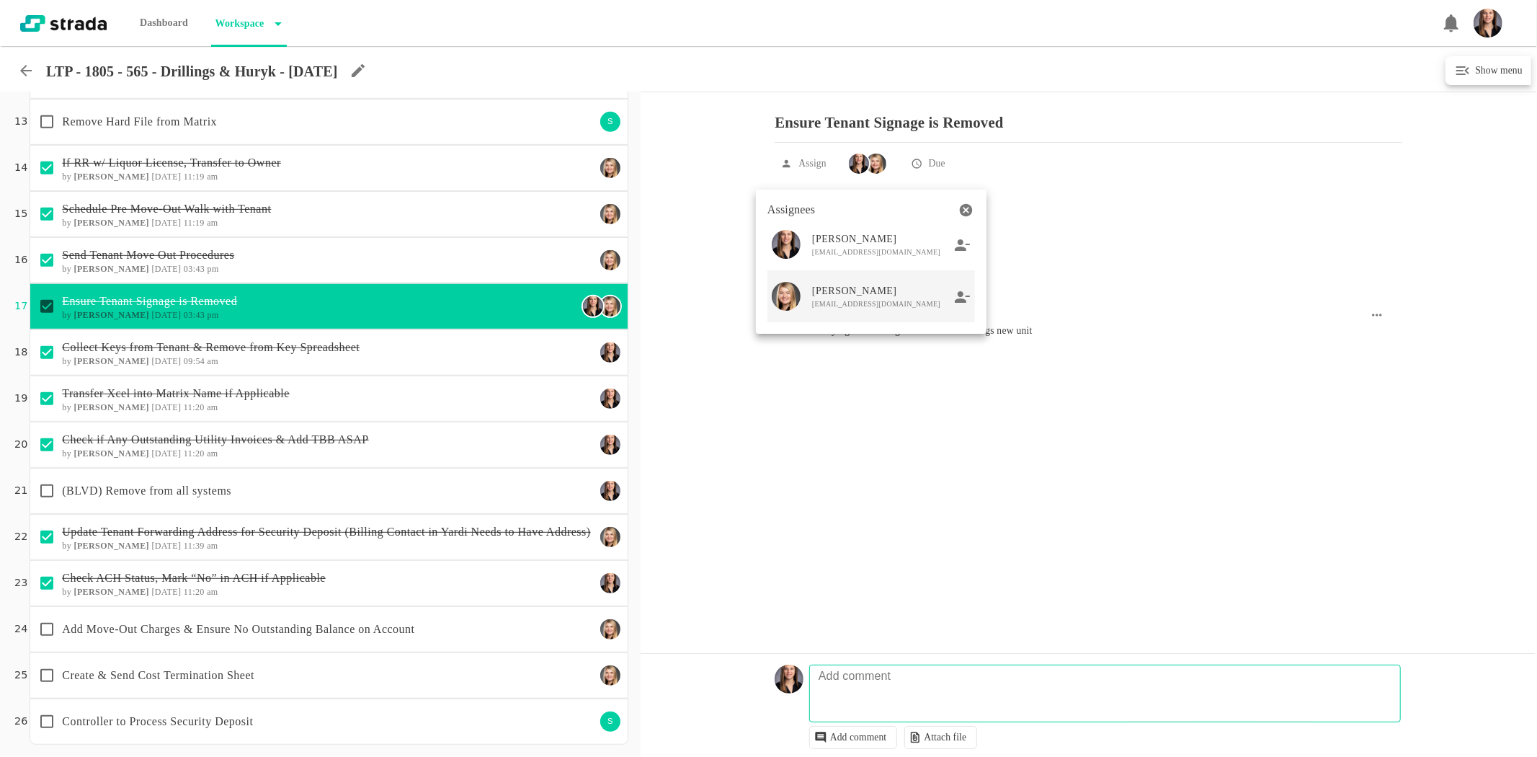
click at [962, 298] on icon at bounding box center [963, 296] width 16 height 13
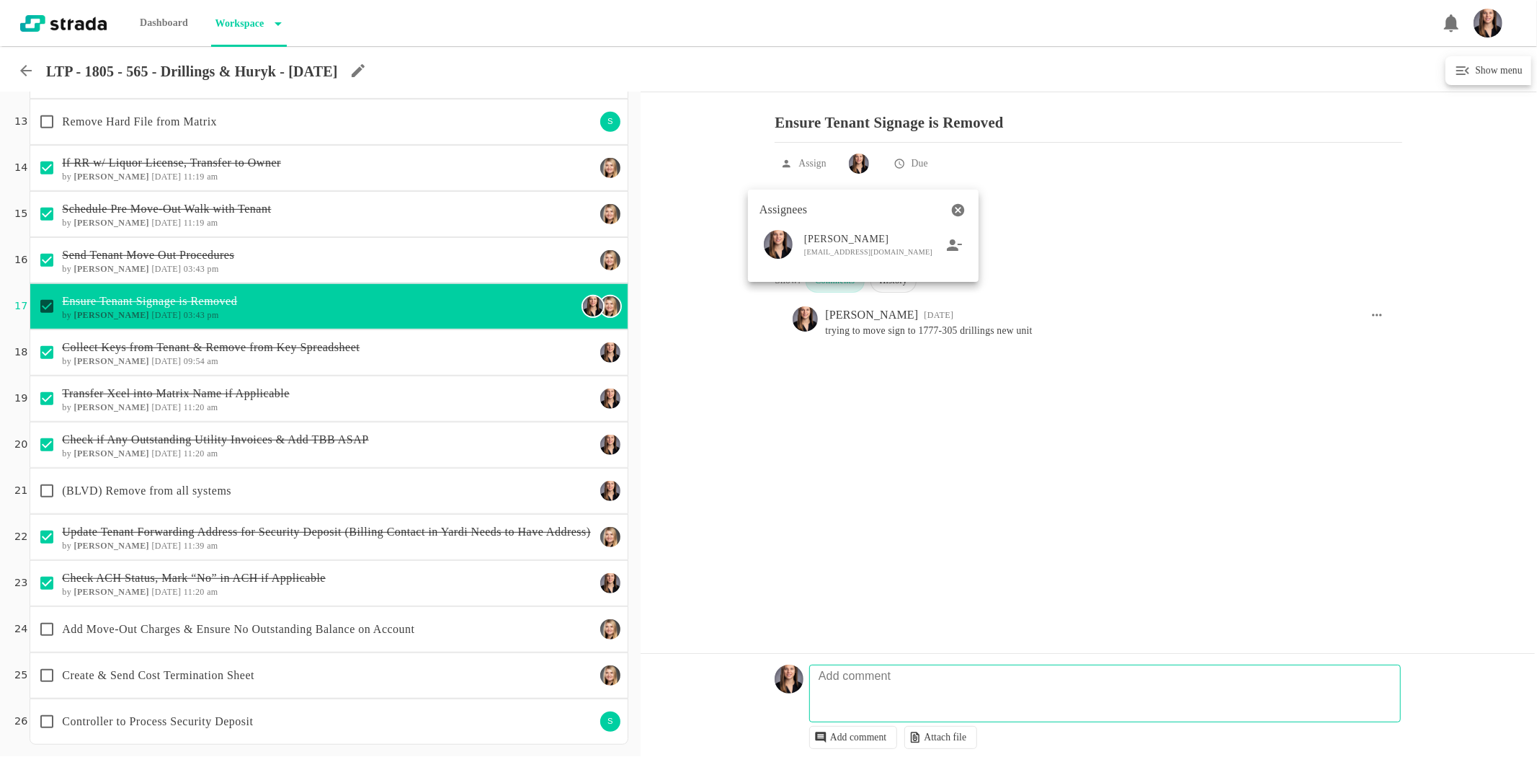
click at [752, 461] on div at bounding box center [768, 378] width 1537 height 757
click at [26, 79] on icon at bounding box center [25, 70] width 17 height 17
